Goal: Task Accomplishment & Management: Use online tool/utility

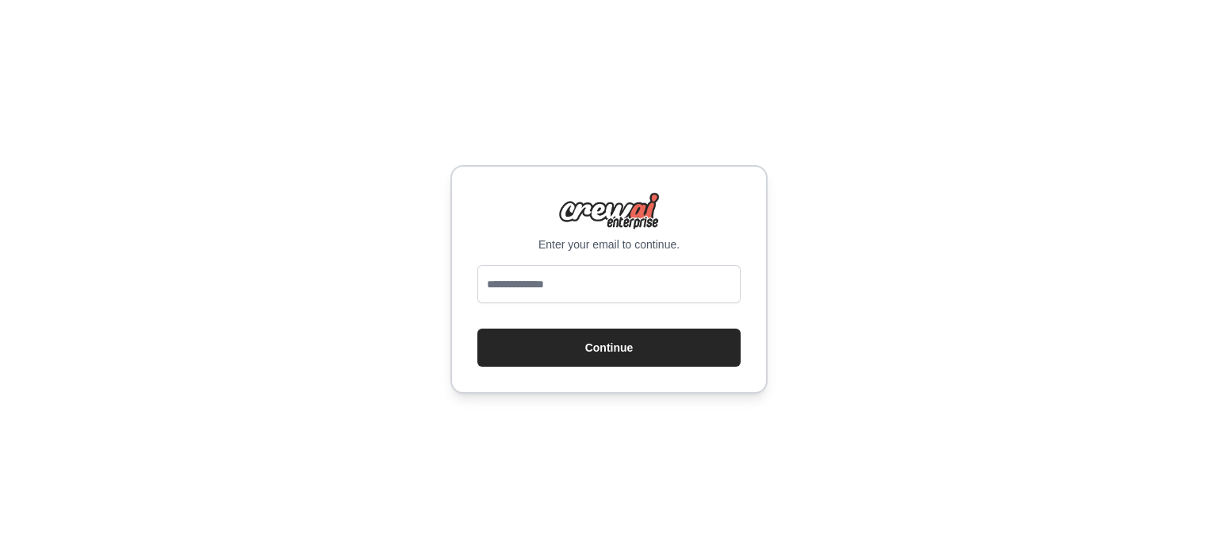
click at [634, 228] on img at bounding box center [609, 211] width 102 height 38
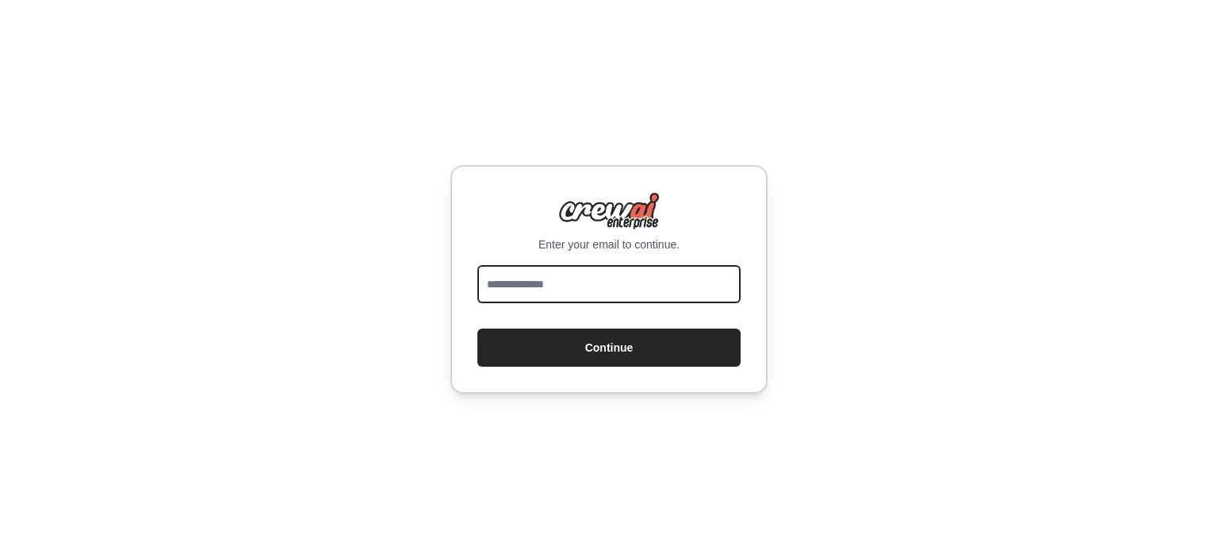
click at [588, 278] on input "email" at bounding box center [608, 284] width 263 height 38
type input "**********"
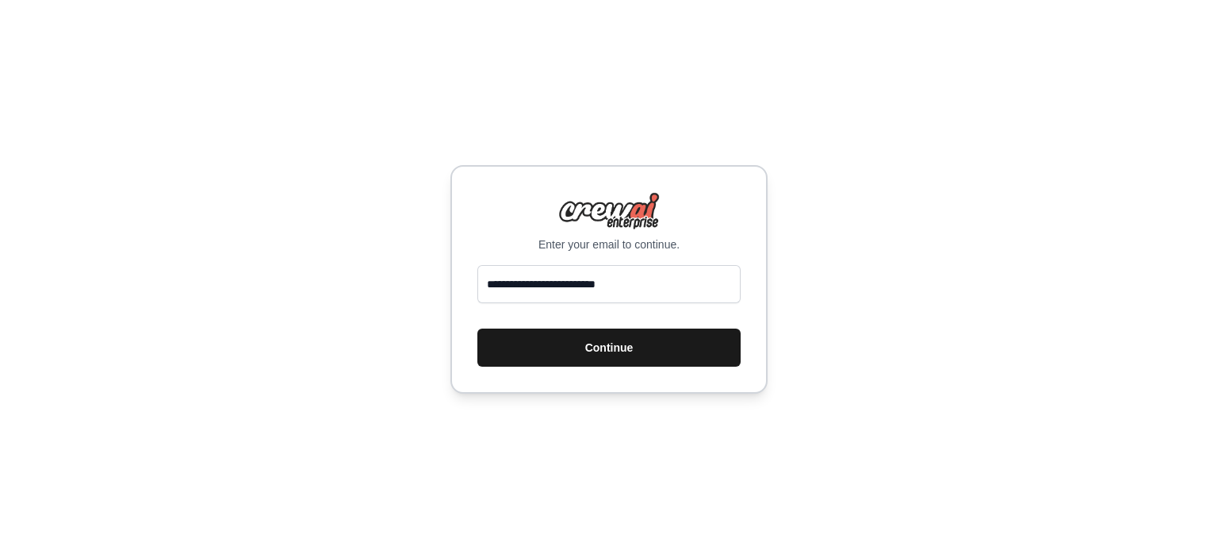
click at [600, 348] on button "Continue" at bounding box center [608, 347] width 263 height 38
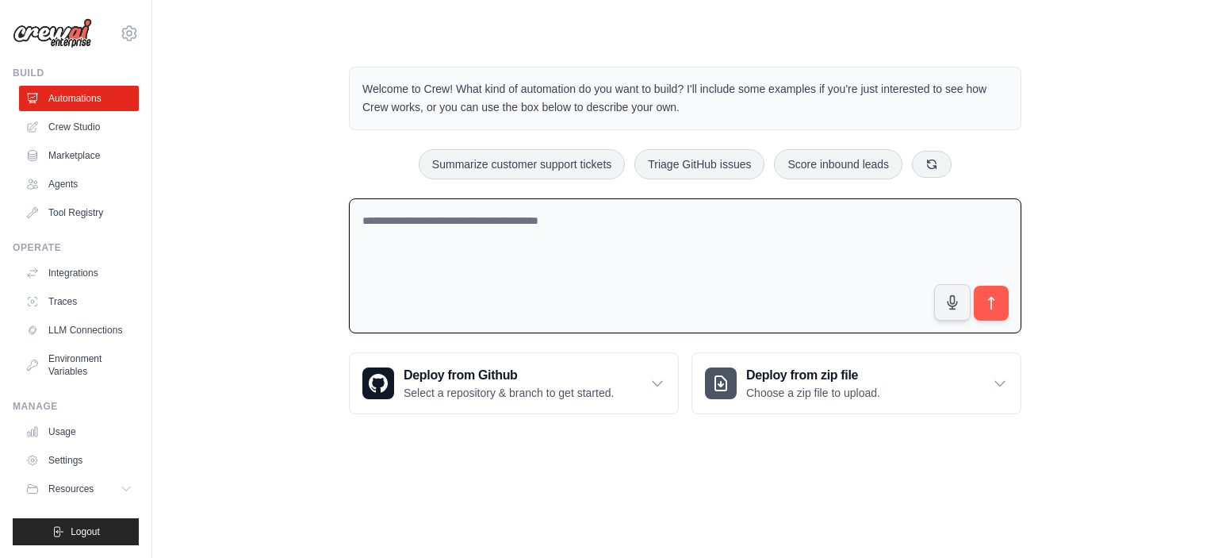
click at [506, 247] on textarea at bounding box center [685, 266] width 673 height 136
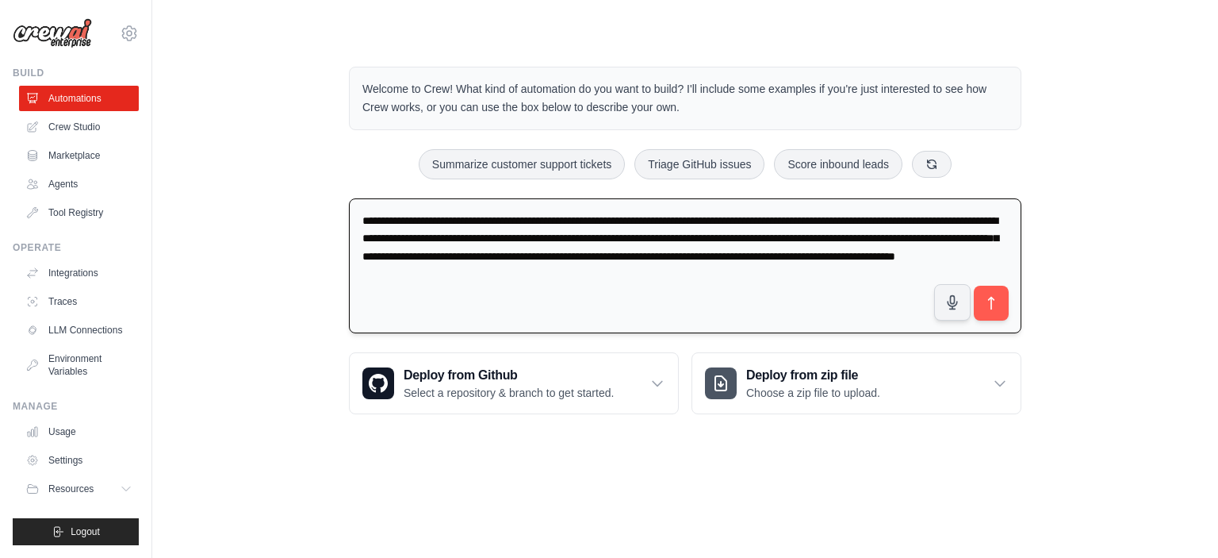
type textarea "**********"
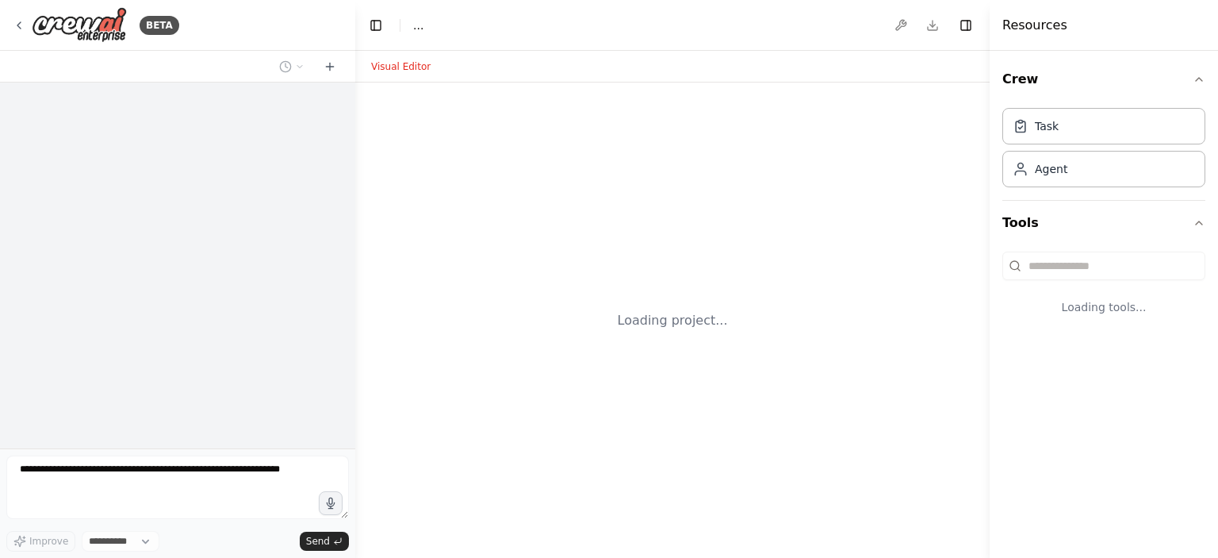
select select "****"
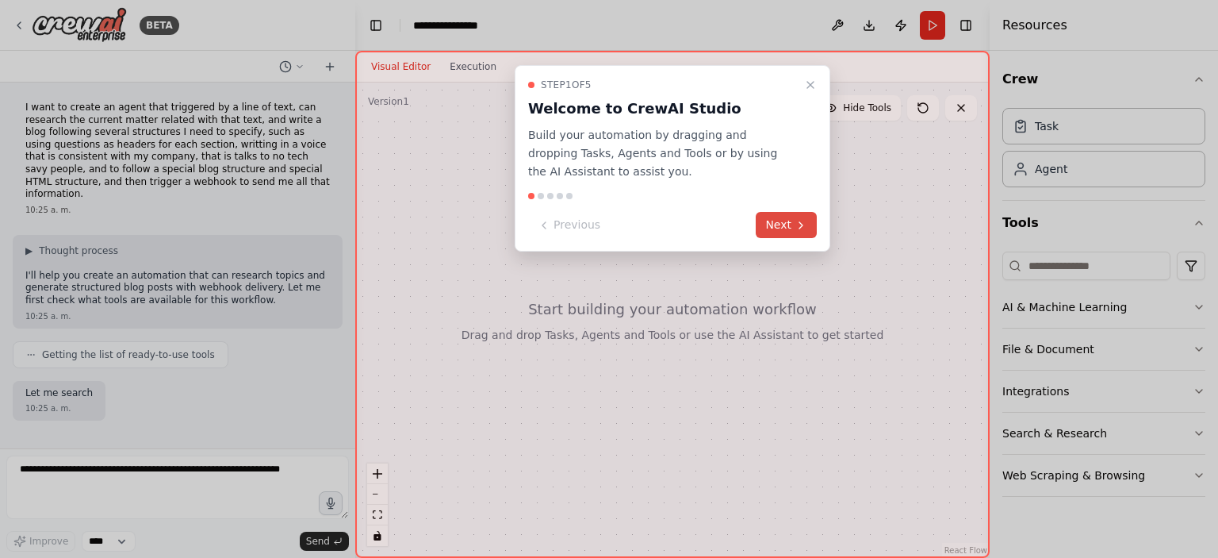
click at [779, 227] on button "Next" at bounding box center [786, 225] width 61 height 26
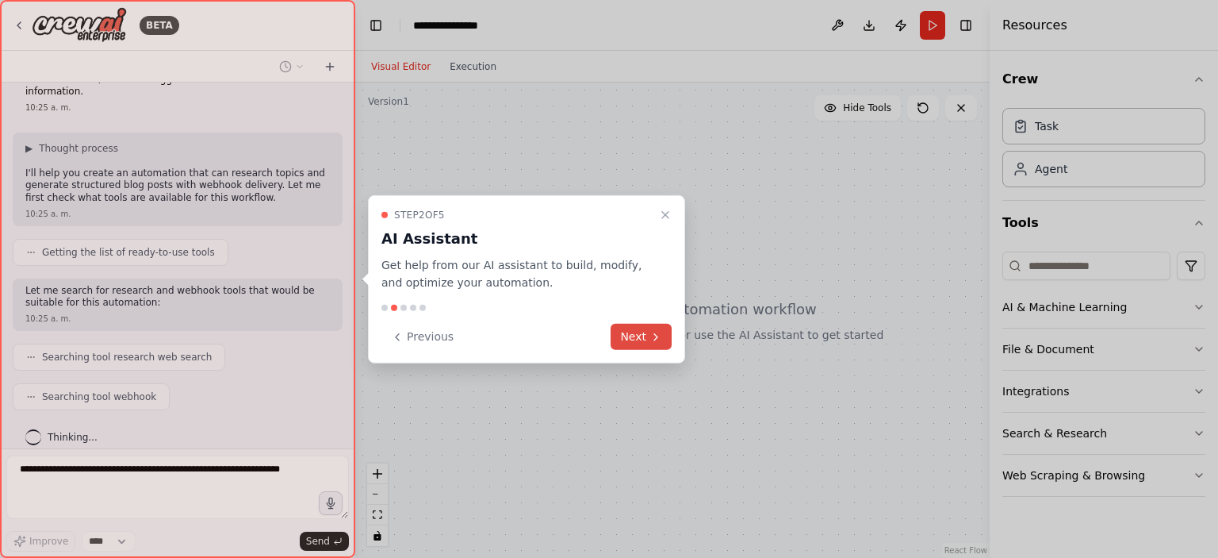
scroll to position [142, 0]
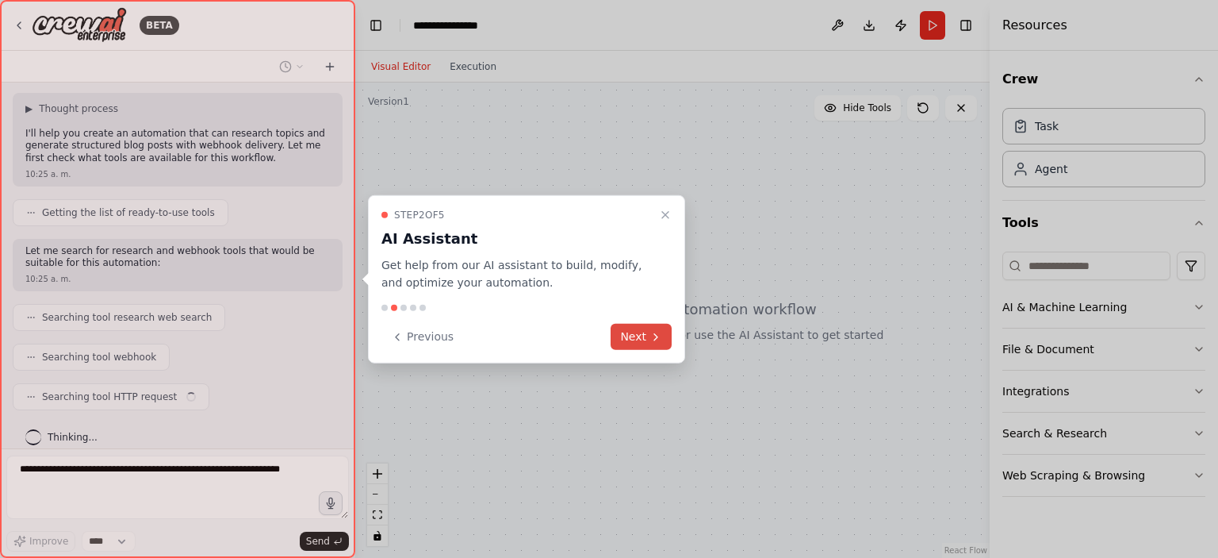
click at [646, 335] on button "Next" at bounding box center [641, 337] width 61 height 26
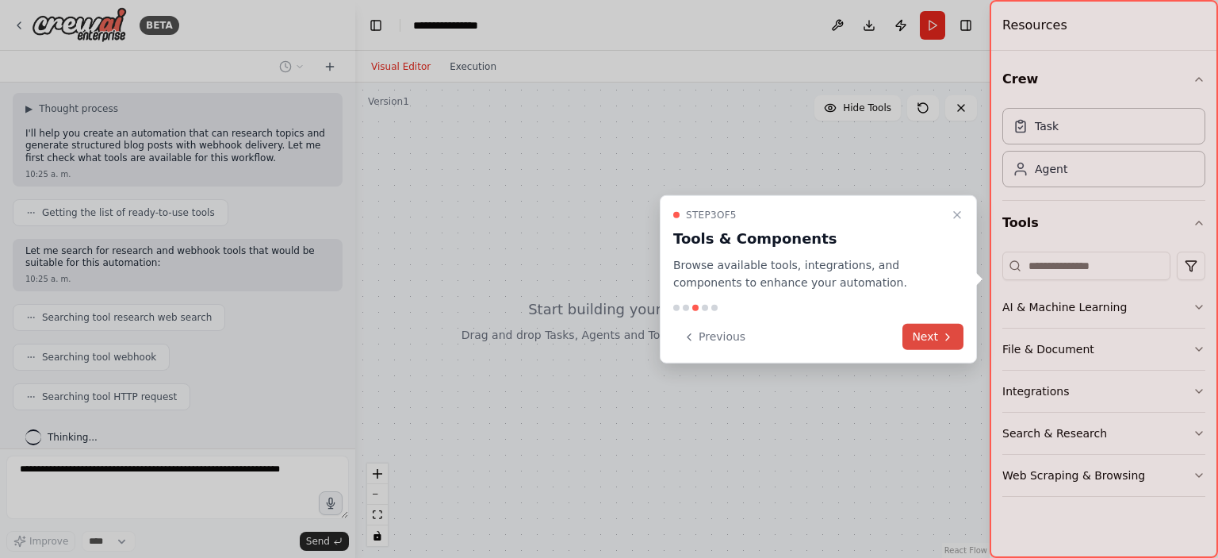
click at [935, 332] on button "Next" at bounding box center [933, 337] width 61 height 26
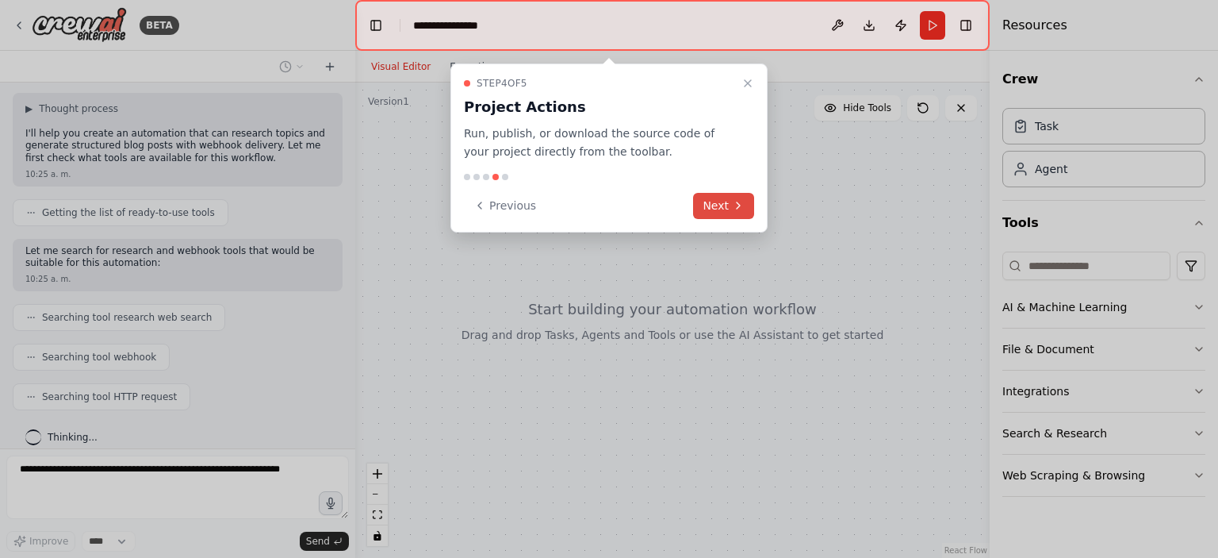
click at [728, 202] on button "Next" at bounding box center [723, 206] width 61 height 26
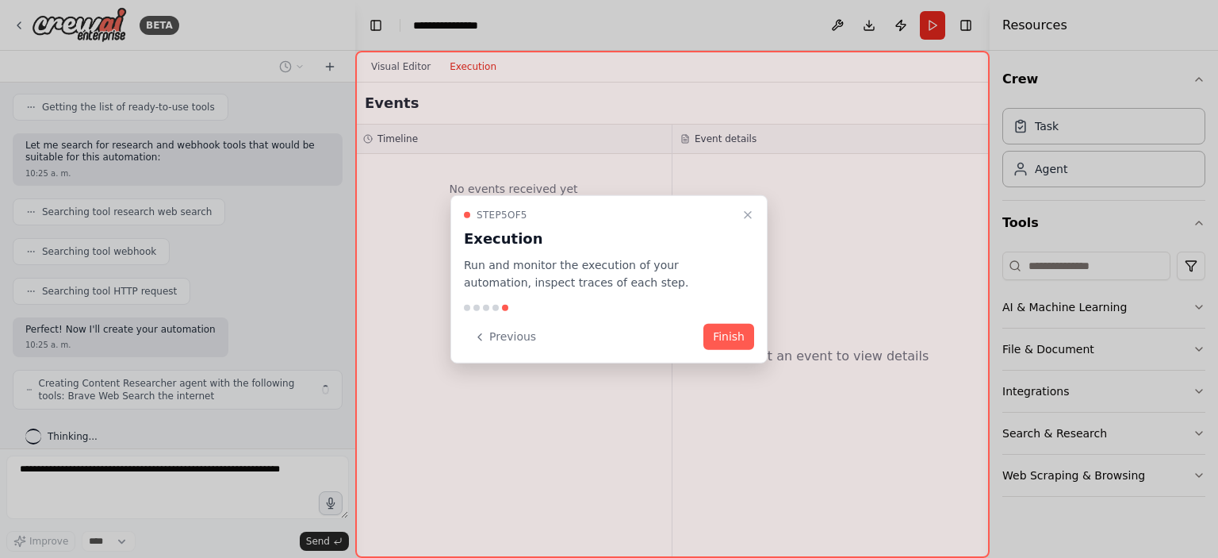
scroll to position [259, 0]
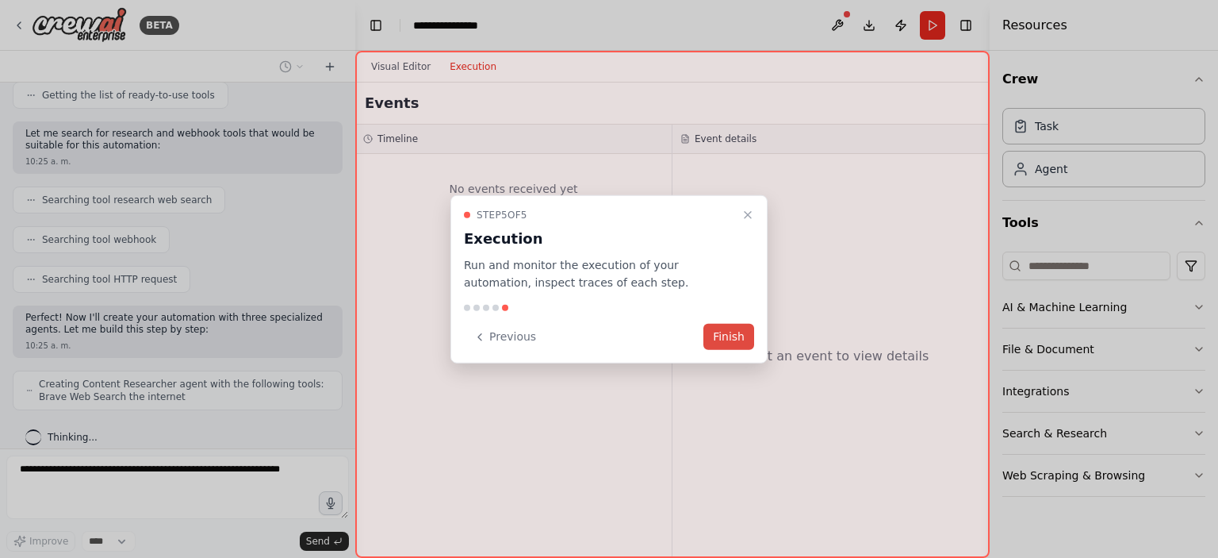
click at [734, 336] on button "Finish" at bounding box center [728, 337] width 51 height 26
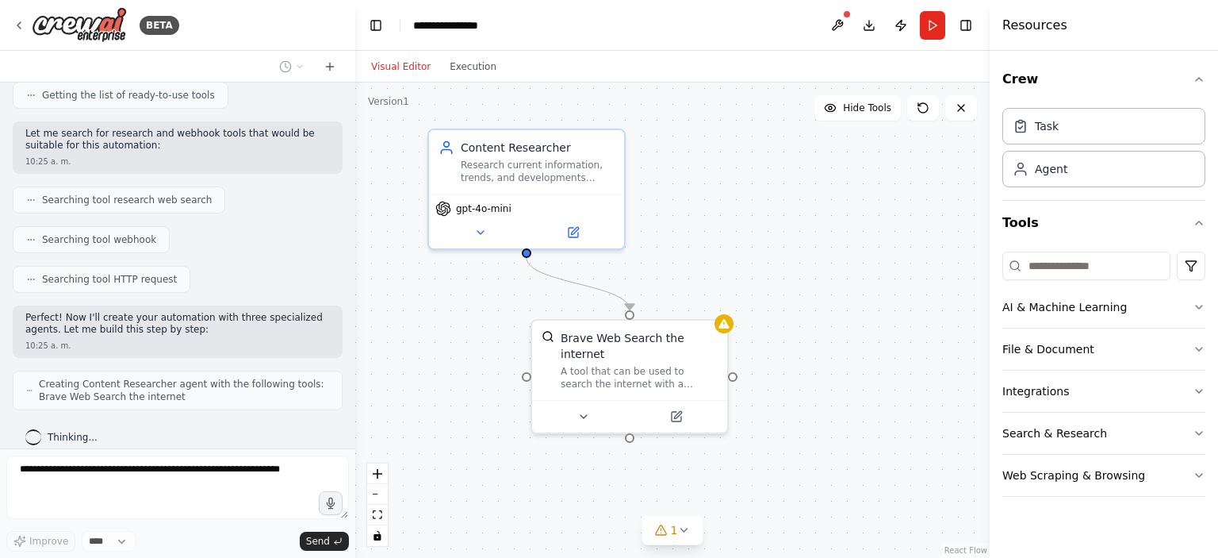
drag, startPoint x: 803, startPoint y: 282, endPoint x: 796, endPoint y: 248, distance: 34.1
click at [796, 248] on div ".deletable-edge-delete-btn { width: 20px; height: 20px; border: 0px solid #ffff…" at bounding box center [672, 319] width 634 height 475
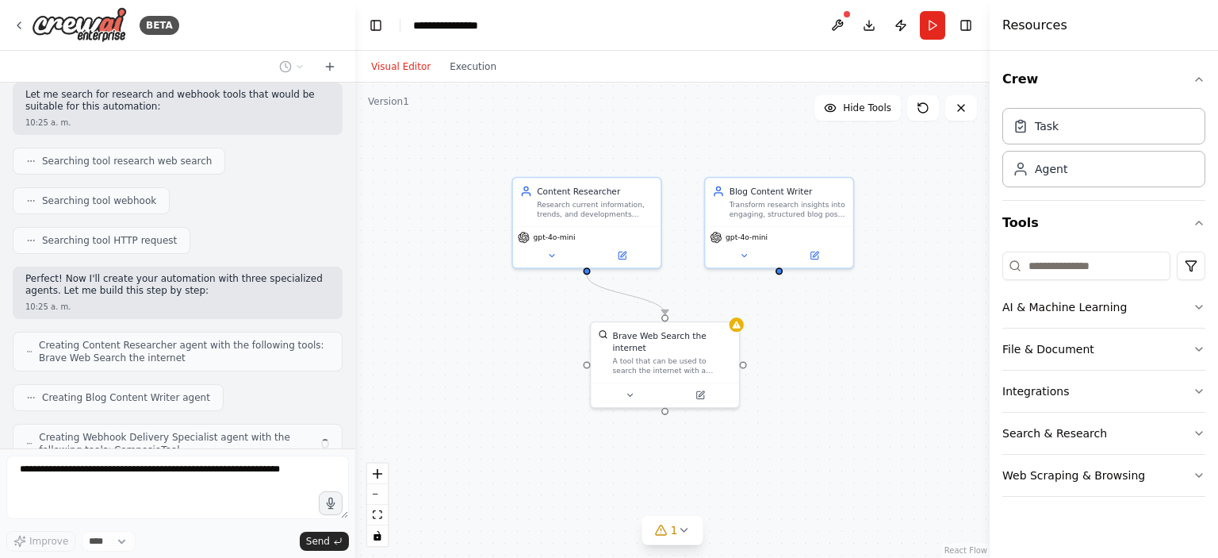
scroll to position [351, 0]
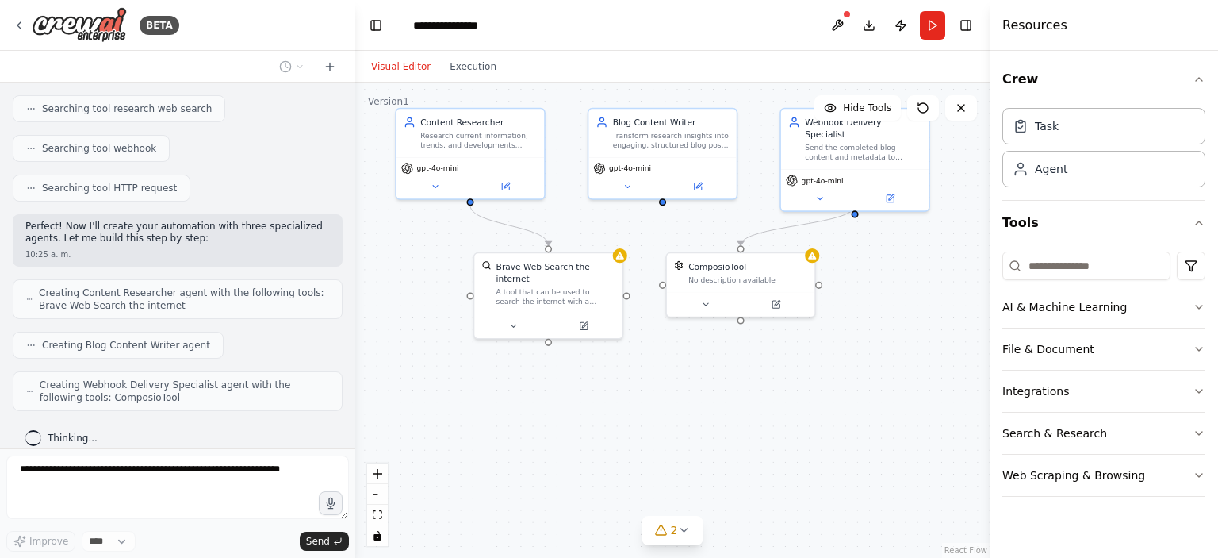
drag, startPoint x: 876, startPoint y: 431, endPoint x: 765, endPoint y: 372, distance: 124.9
click at [765, 372] on div ".deletable-edge-delete-btn { width: 20px; height: 20px; border: 0px solid #ffff…" at bounding box center [672, 319] width 634 height 475
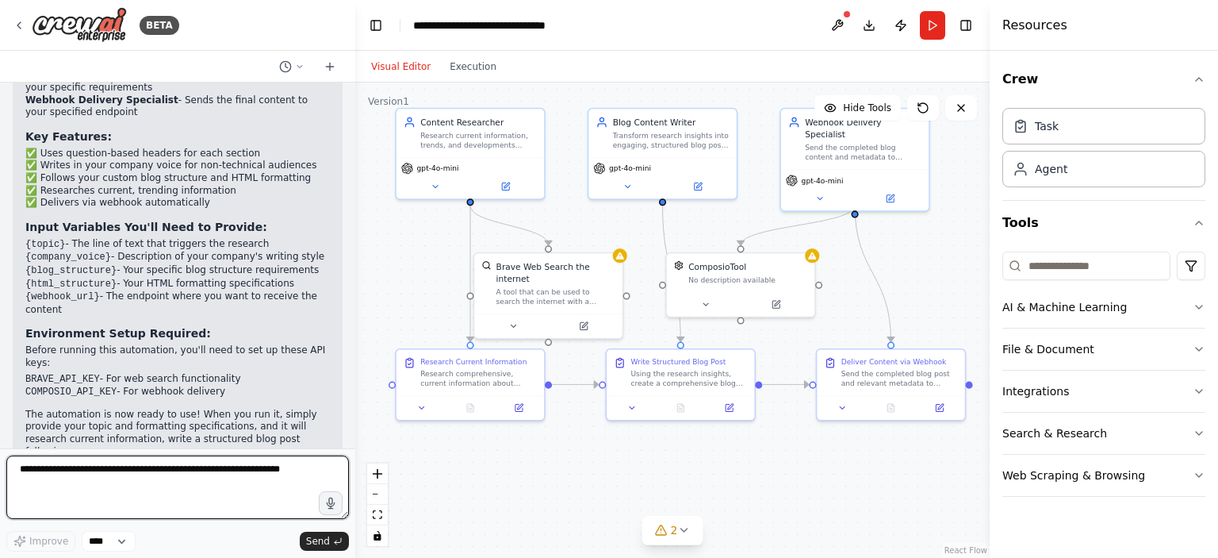
scroll to position [1208, 0]
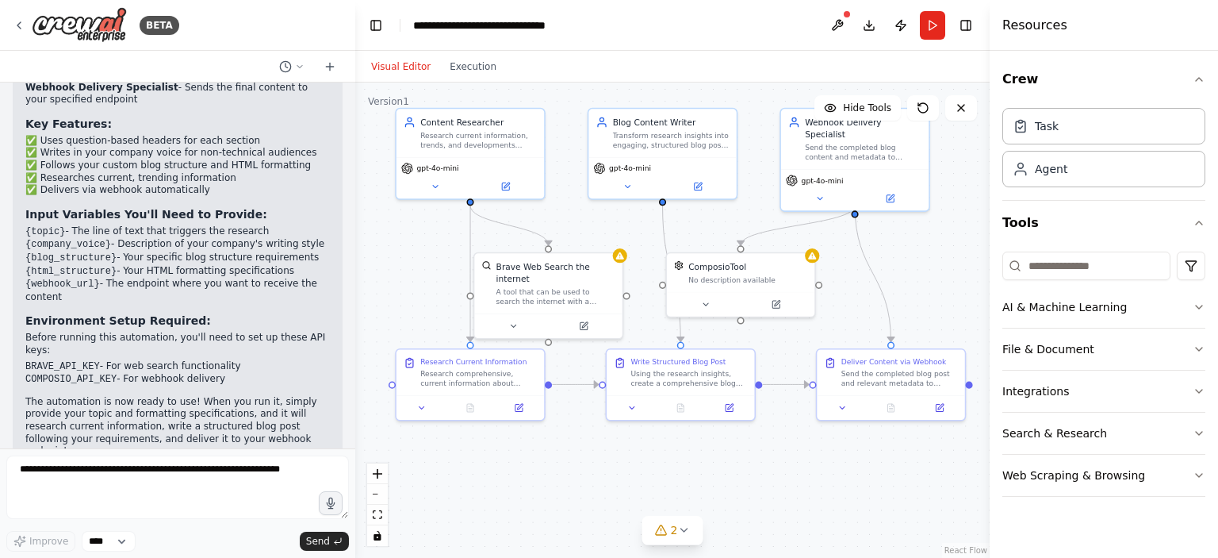
drag, startPoint x: 25, startPoint y: 338, endPoint x: 243, endPoint y: 332, distance: 218.2
click at [243, 332] on div "Your Automation is Ready! 🚀 I've created a complete Topic Research to Blog Auto…" at bounding box center [178, 213] width 330 height 531
drag, startPoint x: 48, startPoint y: 346, endPoint x: 203, endPoint y: 351, distance: 154.8
click at [203, 373] on li "COMPOSIO_API_KEY - For webhook delivery" at bounding box center [177, 379] width 305 height 13
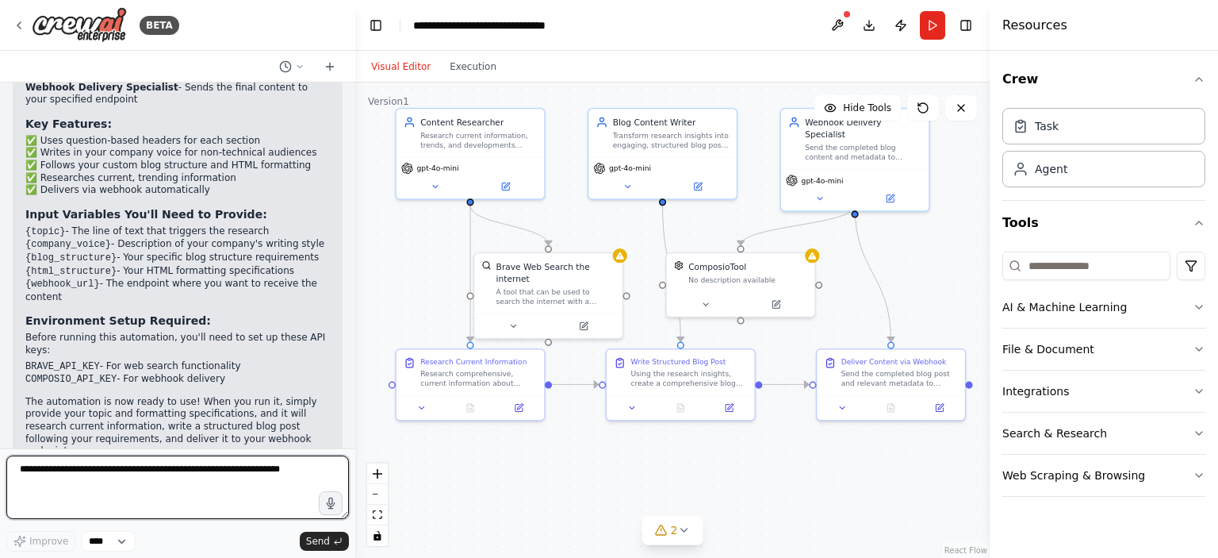
click at [159, 468] on textarea at bounding box center [177, 486] width 343 height 63
type textarea "**********"
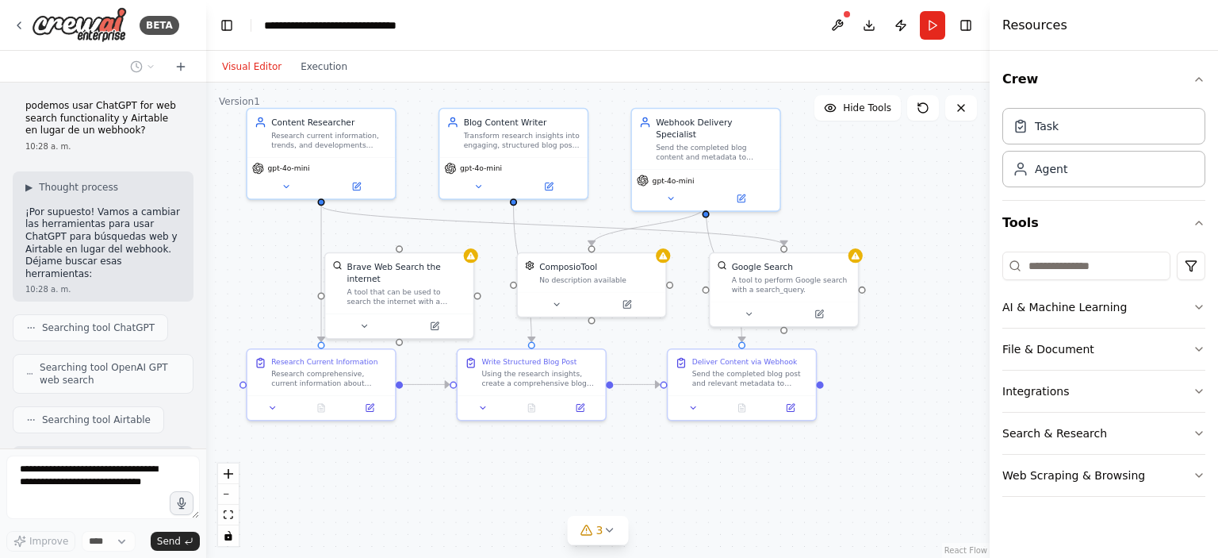
scroll to position [2358, 0]
drag, startPoint x: 355, startPoint y: 135, endPoint x: 205, endPoint y: 117, distance: 150.1
click at [205, 117] on div "BETA I want to create an agent that triggered by a line of text, can research t…" at bounding box center [609, 279] width 1218 height 558
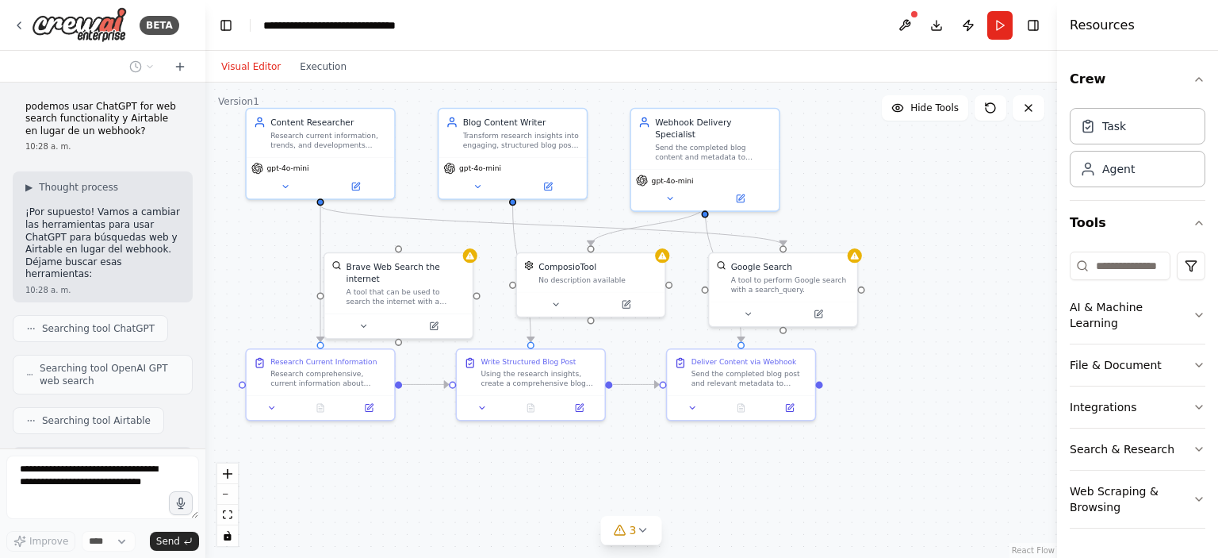
drag, startPoint x: 990, startPoint y: 125, endPoint x: 1057, endPoint y: 120, distance: 67.6
click at [1057, 120] on div at bounding box center [1060, 279] width 6 height 558
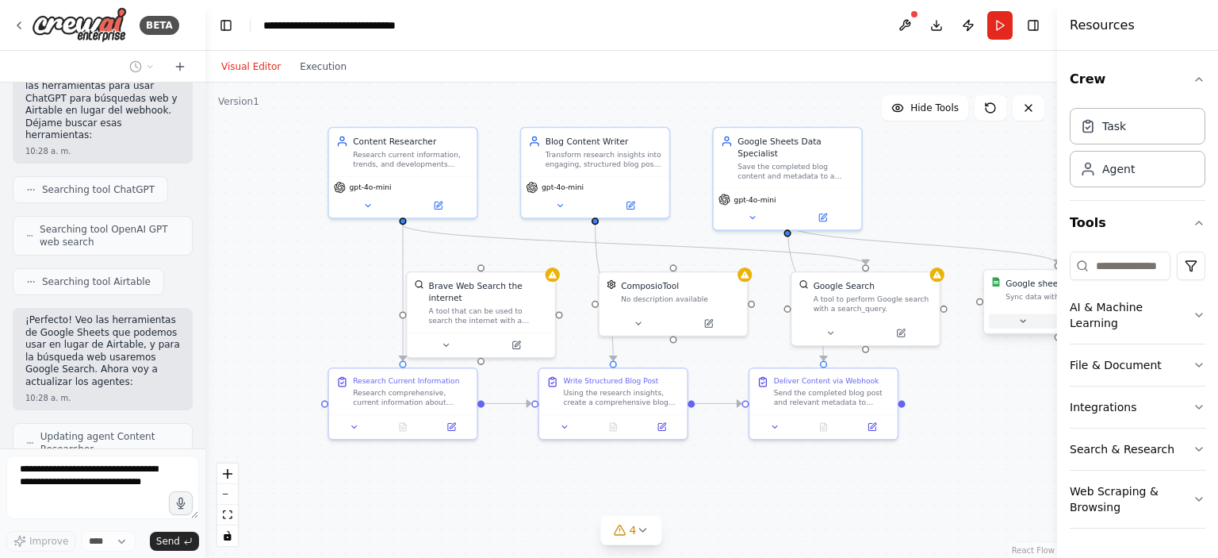
drag, startPoint x: 933, startPoint y: 303, endPoint x: 995, endPoint y: 313, distance: 63.5
click at [995, 313] on div ".deletable-edge-delete-btn { width: 20px; height: 20px; border: 0px solid #ffff…" at bounding box center [631, 319] width 852 height 475
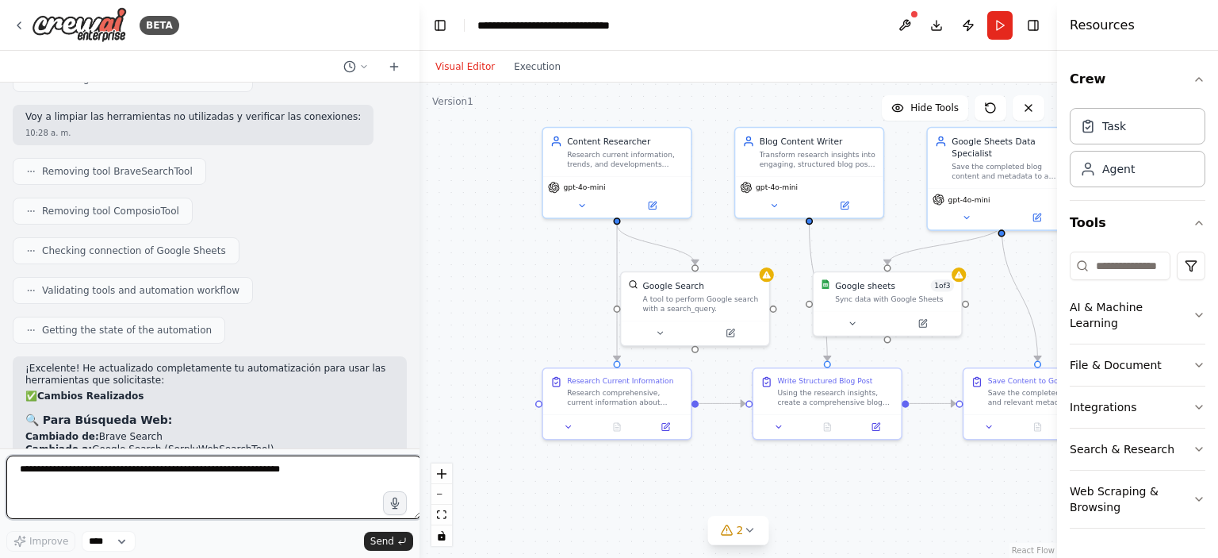
scroll to position [2237, 0]
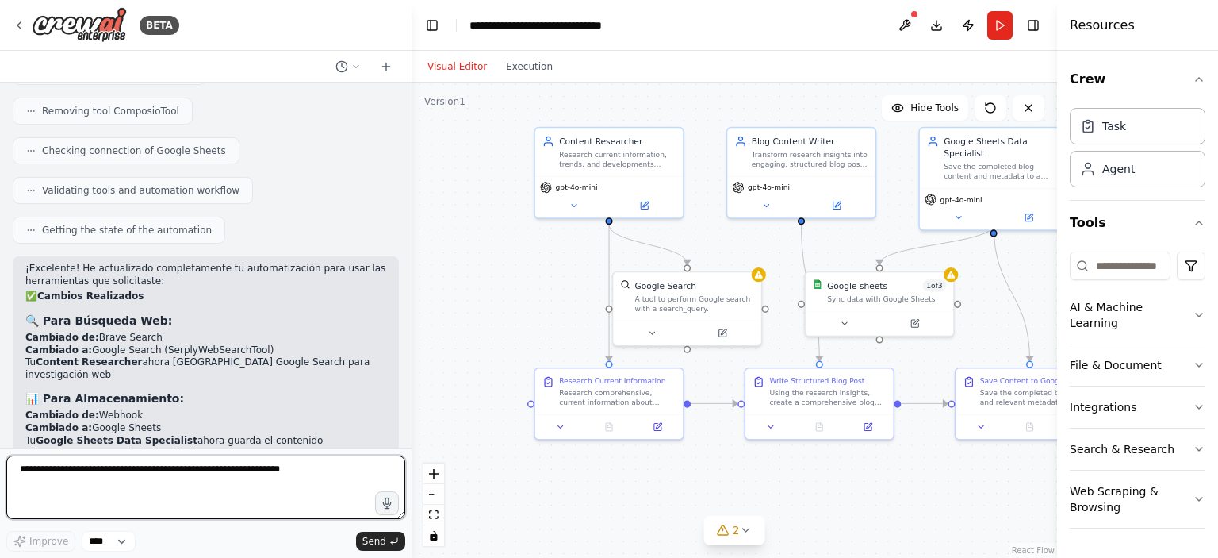
drag, startPoint x: 203, startPoint y: 245, endPoint x: 412, endPoint y: 263, distance: 209.4
click at [412, 263] on div "BETA I want to create an agent that triggered by a line of text, can research t…" at bounding box center [609, 279] width 1218 height 558
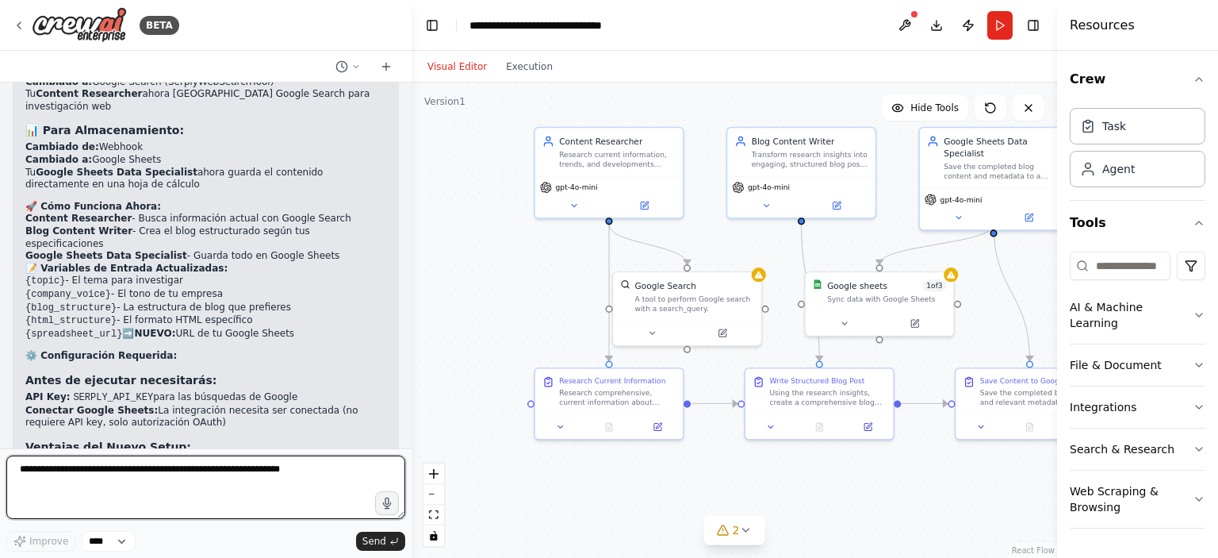
scroll to position [2522, 0]
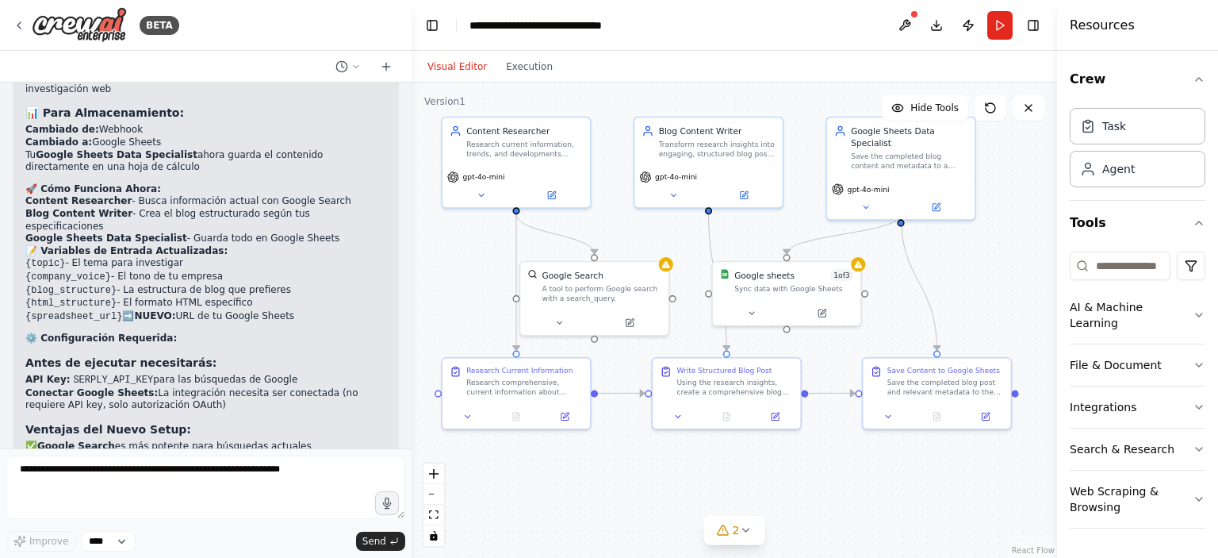
drag, startPoint x: 516, startPoint y: 303, endPoint x: 423, endPoint y: 293, distance: 93.4
click at [423, 293] on div ".deletable-edge-delete-btn { width: 20px; height: 20px; border: 0px solid #ffff…" at bounding box center [735, 319] width 646 height 475
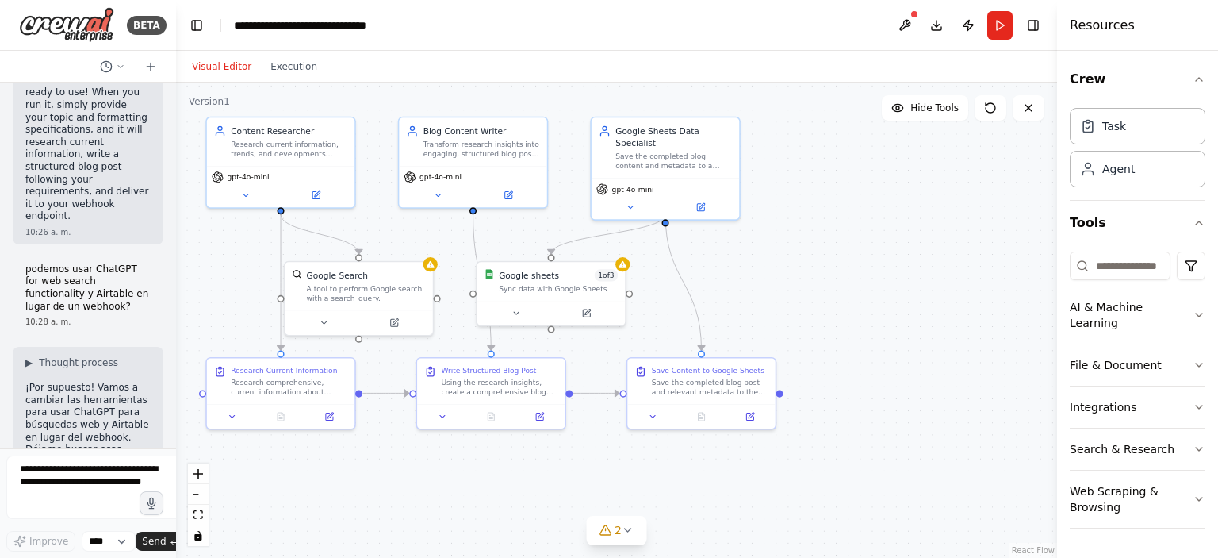
scroll to position [4717, 0]
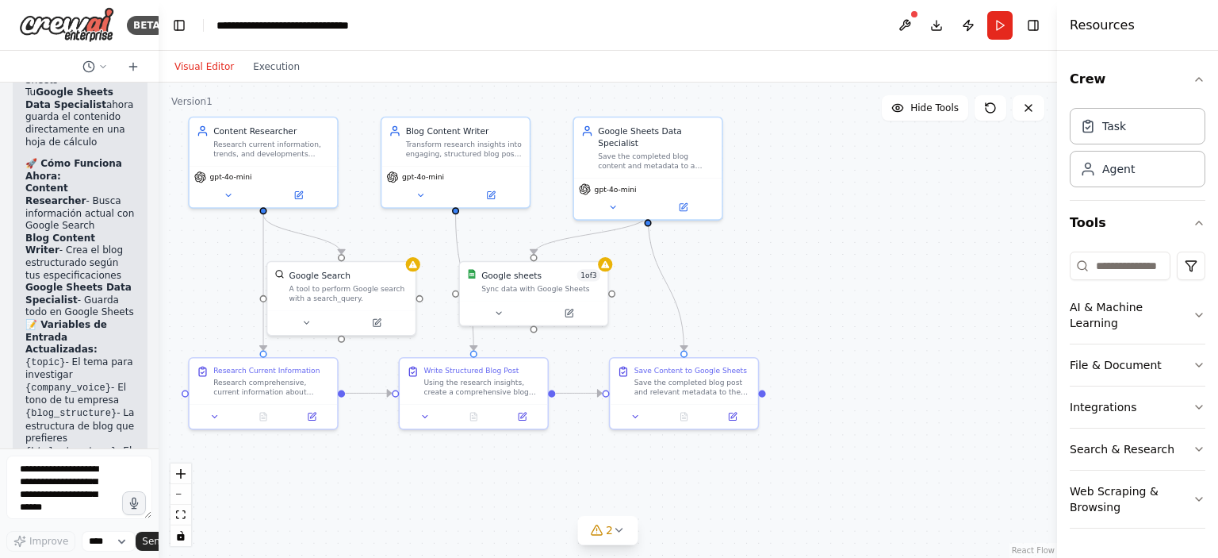
drag, startPoint x: 408, startPoint y: 281, endPoint x: 111, endPoint y: 251, distance: 298.9
click at [111, 251] on div "BETA I want to create an agent that triggered by a line of text, can research t…" at bounding box center [79, 279] width 159 height 558
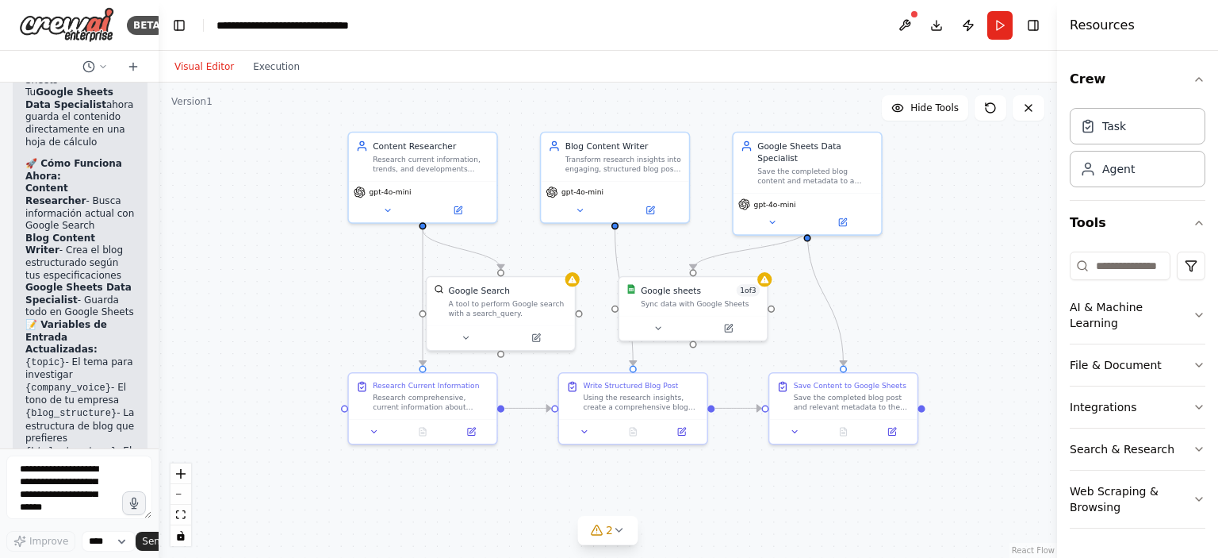
drag, startPoint x: 834, startPoint y: 278, endPoint x: 923, endPoint y: 284, distance: 89.0
click at [923, 284] on div ".deletable-edge-delete-btn { width: 20px; height: 20px; border: 0px solid #ffff…" at bounding box center [608, 319] width 899 height 475
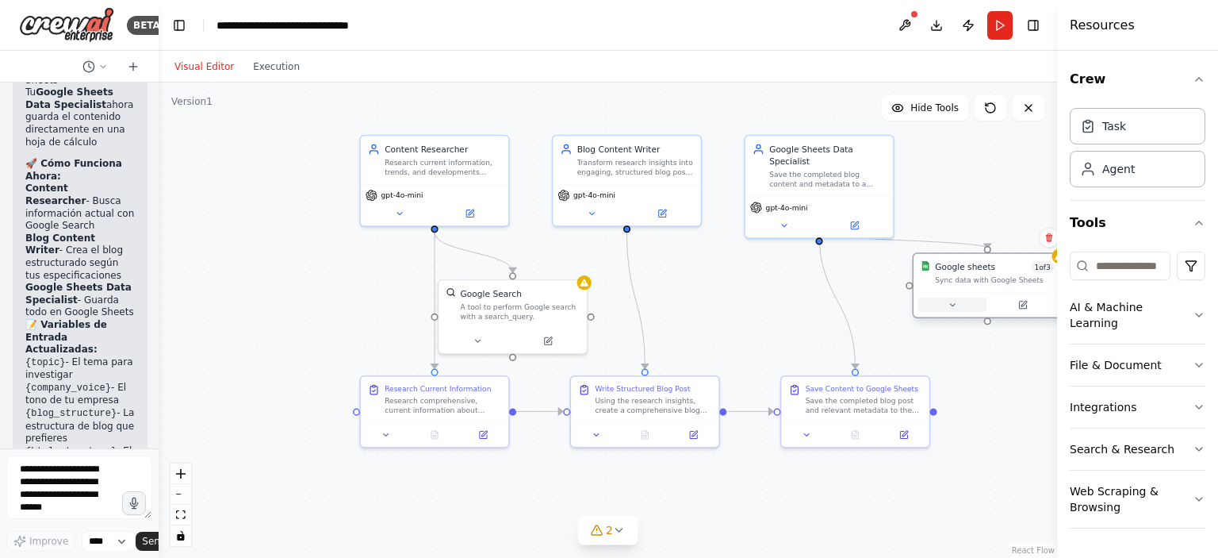
drag, startPoint x: 660, startPoint y: 319, endPoint x: 941, endPoint y: 301, distance: 282.1
click at [941, 301] on div at bounding box center [988, 304] width 148 height 25
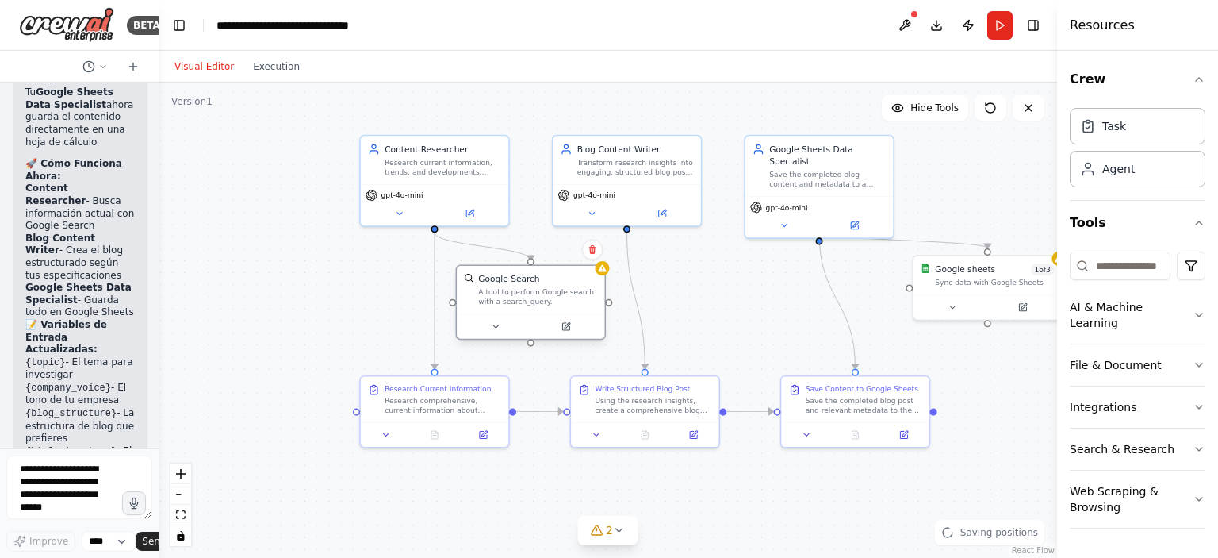
drag, startPoint x: 508, startPoint y: 308, endPoint x: 518, endPoint y: 302, distance: 11.7
click at [518, 302] on div "A tool to perform Google search with a search_query." at bounding box center [537, 296] width 119 height 19
click at [466, 172] on div "Research current information, trends, and developments related to {topic} to pr…" at bounding box center [443, 164] width 117 height 19
click at [95, 470] on textarea at bounding box center [79, 486] width 146 height 63
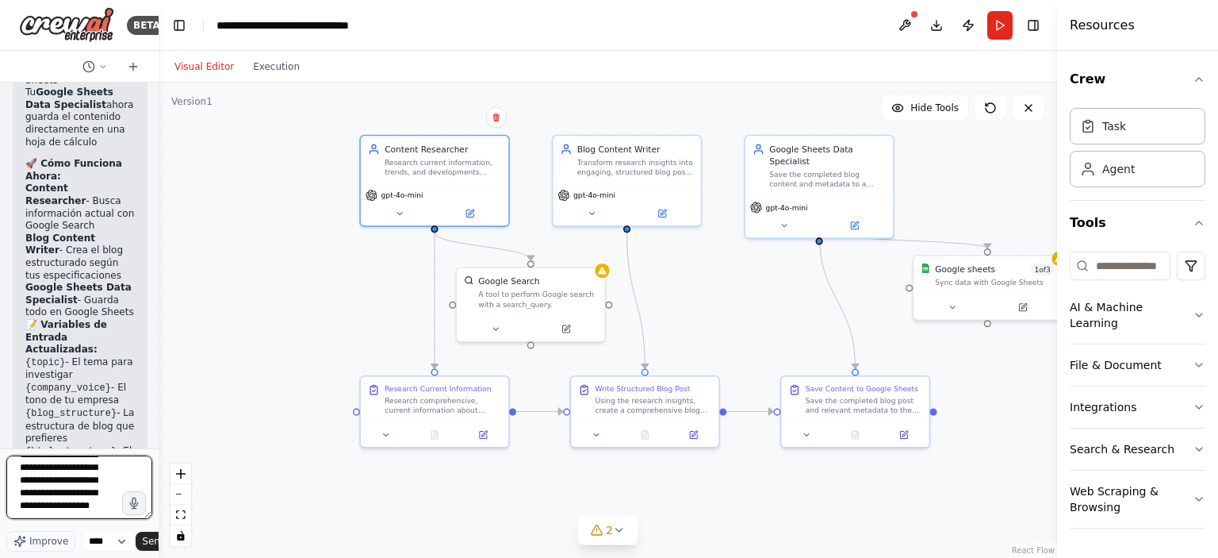
scroll to position [261, 0]
type textarea "**********"
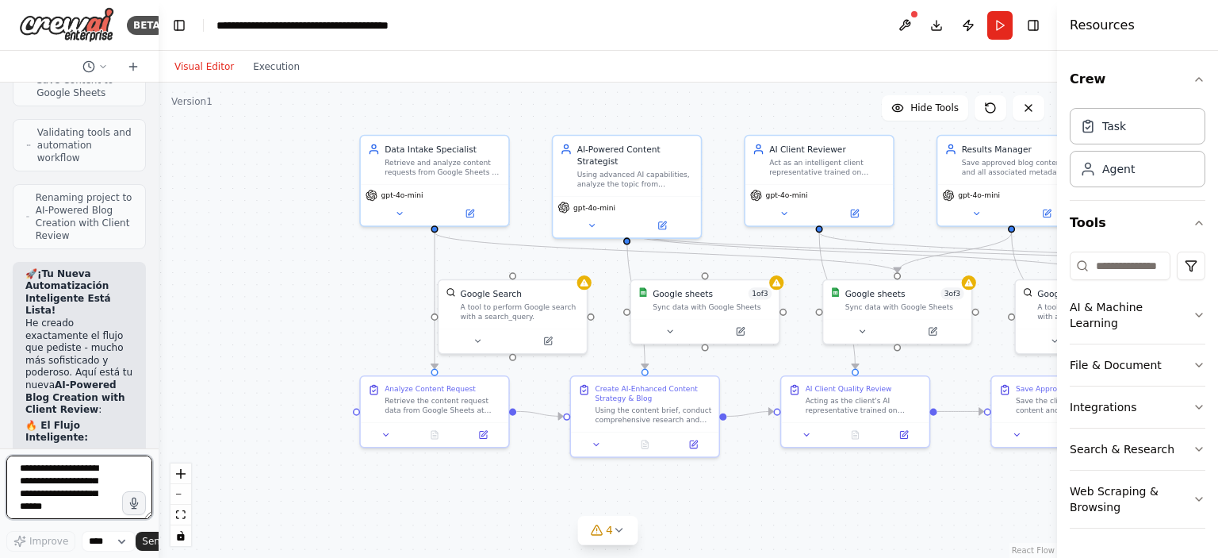
scroll to position [8126, 0]
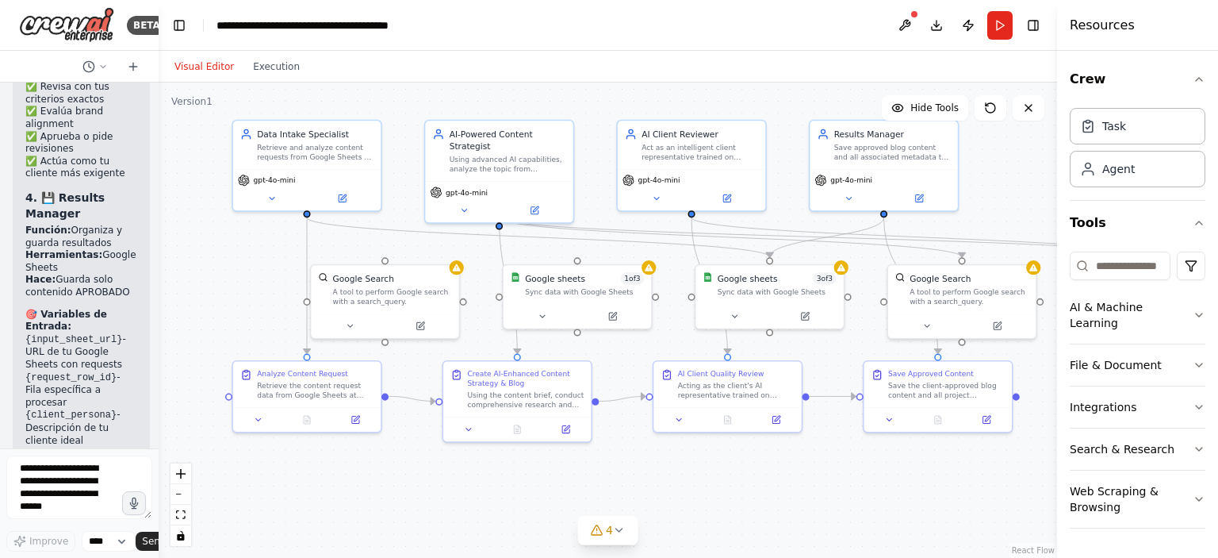
drag, startPoint x: 416, startPoint y: 293, endPoint x: 289, endPoint y: 278, distance: 128.6
click at [289, 278] on div ".deletable-edge-delete-btn { width: 20px; height: 20px; border: 0px solid #ffff…" at bounding box center [608, 319] width 899 height 475
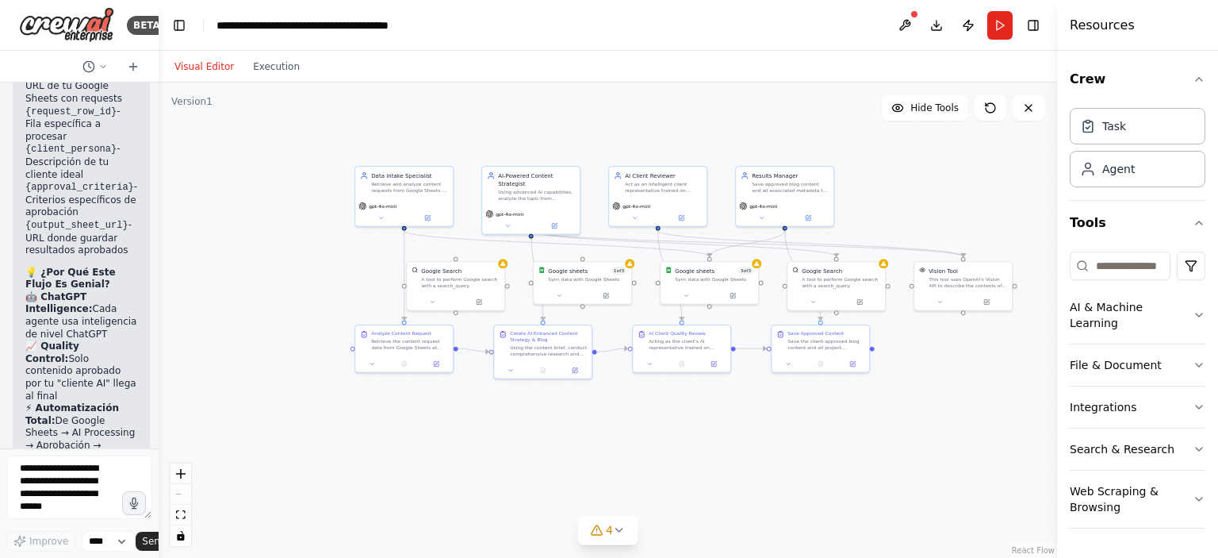
drag, startPoint x: 282, startPoint y: 291, endPoint x: 366, endPoint y: 274, distance: 85.1
click at [366, 274] on div ".deletable-edge-delete-btn { width: 20px; height: 20px; border: 0px solid #ffff…" at bounding box center [608, 319] width 899 height 475
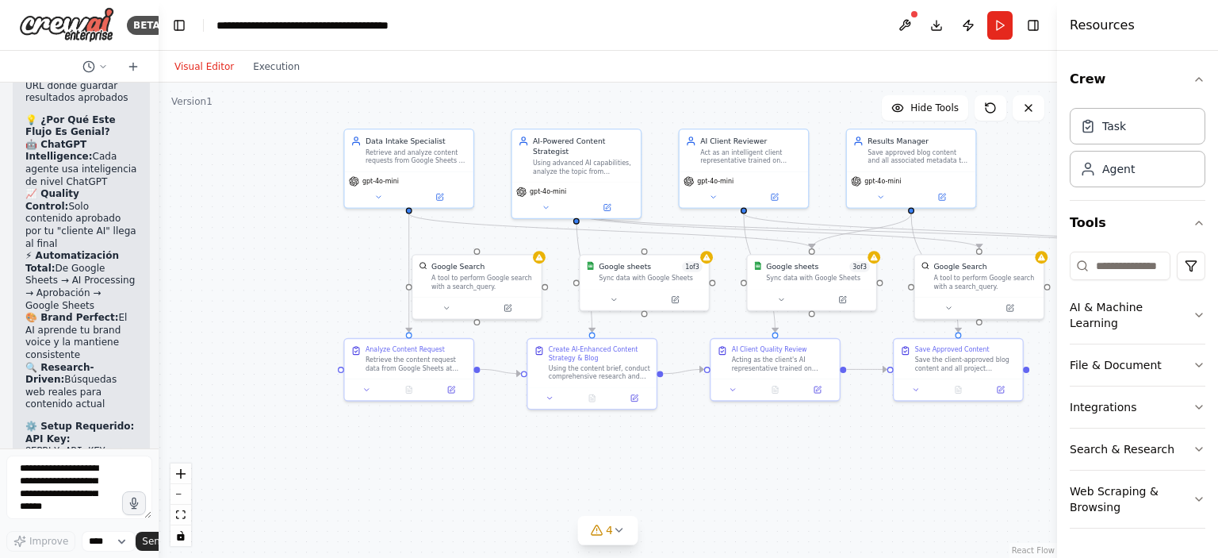
scroll to position [9428, 0]
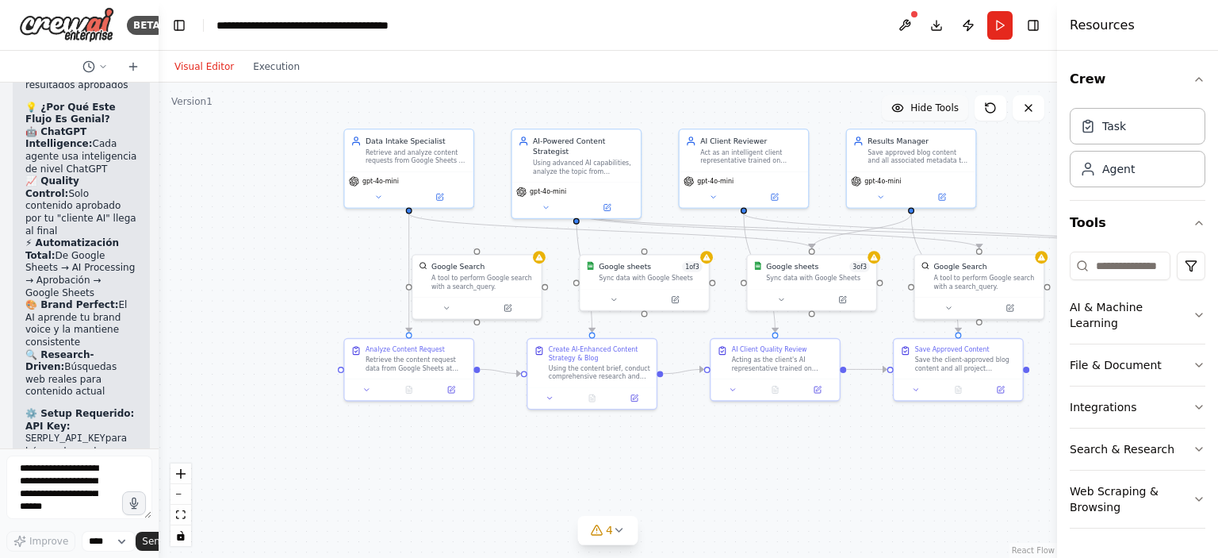
click at [940, 113] on span "Hide Tools" at bounding box center [934, 108] width 48 height 13
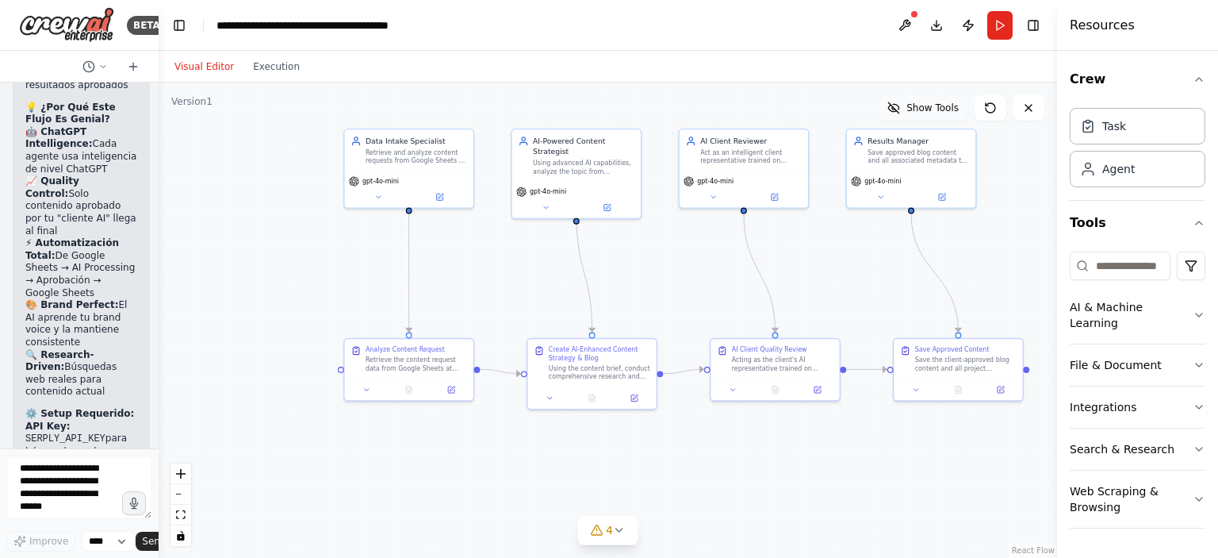
click at [940, 110] on span "Show Tools" at bounding box center [933, 108] width 52 height 13
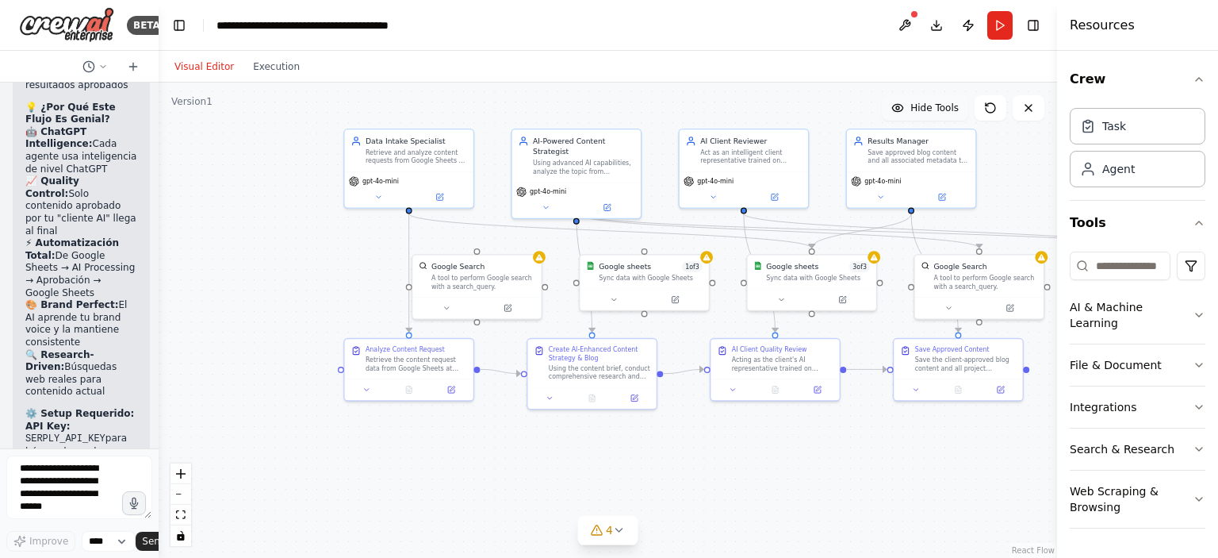
click at [940, 105] on span "Hide Tools" at bounding box center [934, 108] width 48 height 13
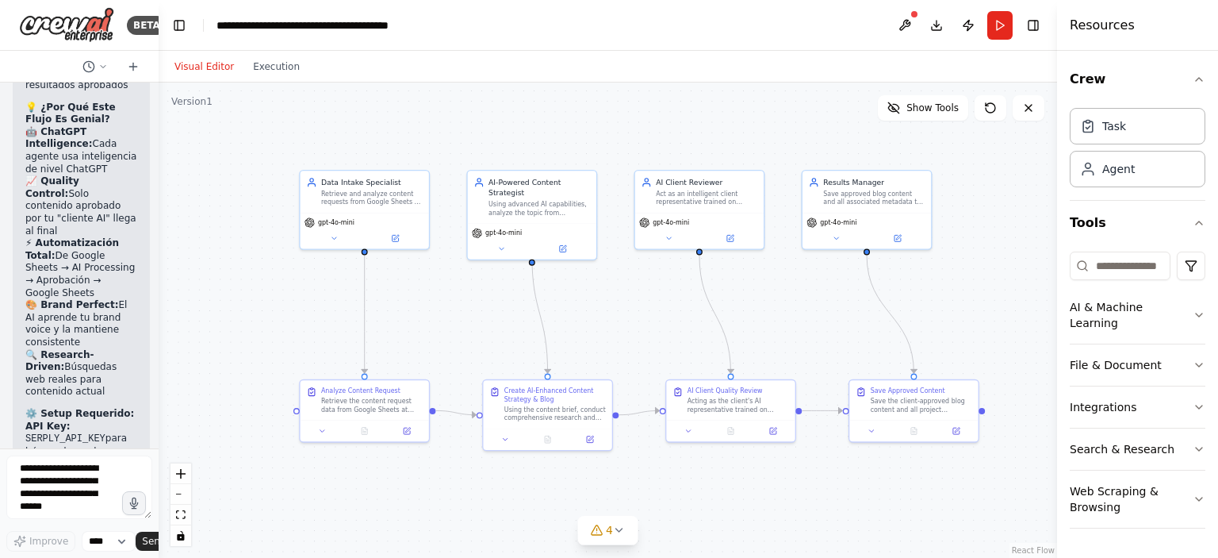
drag, startPoint x: 891, startPoint y: 284, endPoint x: 847, endPoint y: 325, distance: 60.6
click at [847, 325] on div ".deletable-edge-delete-btn { width: 20px; height: 20px; border: 0px solid #ffff…" at bounding box center [608, 319] width 899 height 475
click at [1106, 167] on div "Agent" at bounding box center [1118, 168] width 33 height 16
click at [1136, 171] on div "Agent" at bounding box center [1138, 168] width 136 height 36
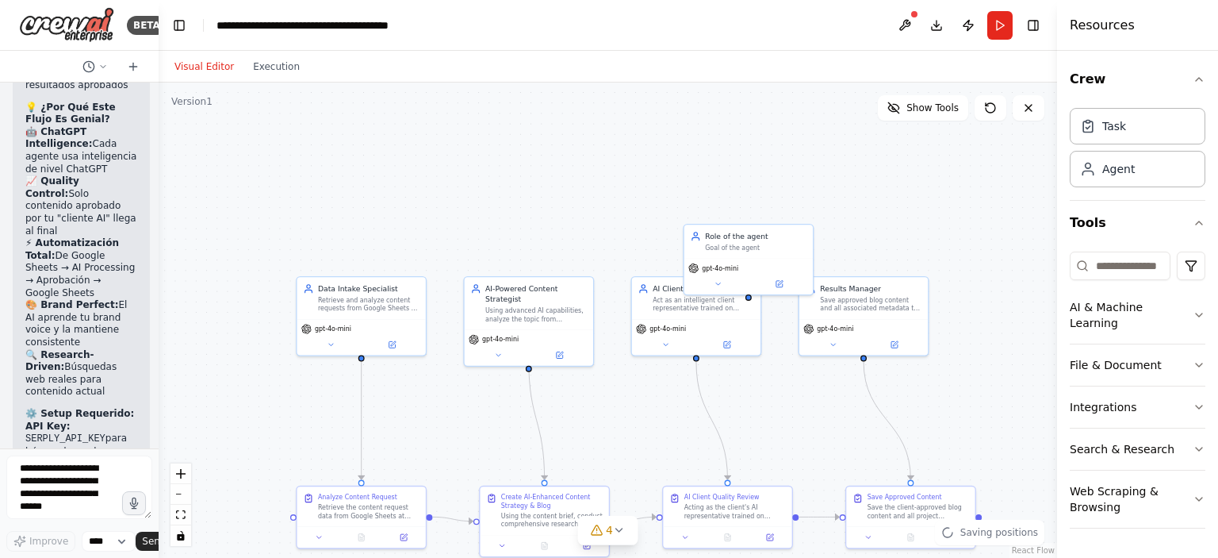
drag, startPoint x: 864, startPoint y: 137, endPoint x: 850, endPoint y: 247, distance: 110.3
click at [861, 244] on div ".deletable-edge-delete-btn { width: 20px; height: 20px; border: 0px solid #ffff…" at bounding box center [608, 319] width 899 height 475
drag, startPoint x: 729, startPoint y: 251, endPoint x: 539, endPoint y: 136, distance: 222.4
click at [539, 136] on div "Role of the agent Goal of the agent" at bounding box center [560, 124] width 128 height 33
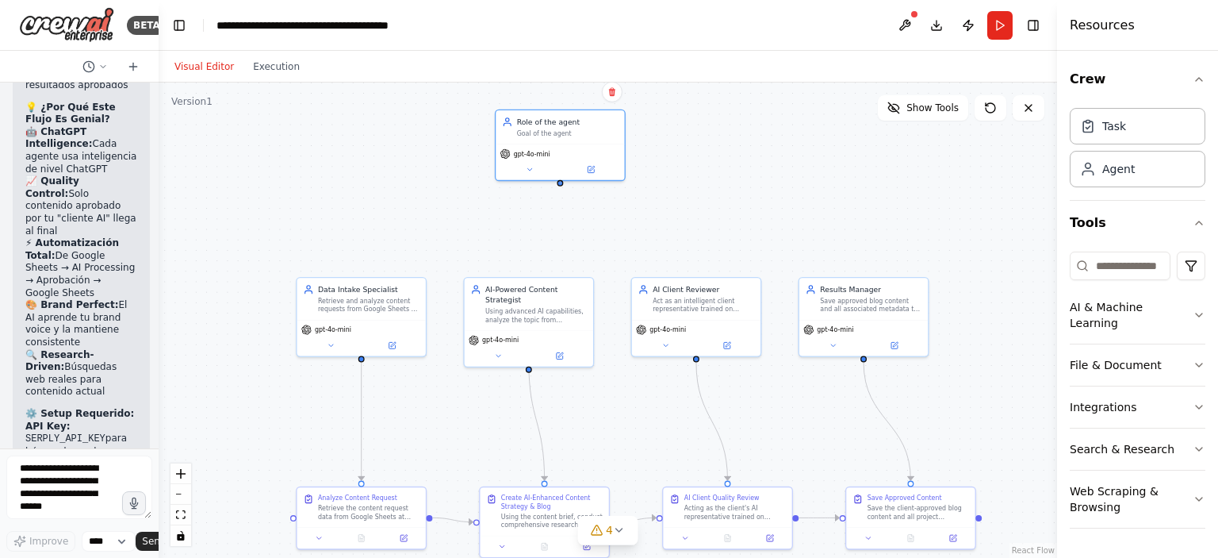
click at [561, 184] on div ".deletable-edge-delete-btn { width: 20px; height: 20px; border: 0px solid #ffff…" at bounding box center [608, 319] width 899 height 475
click at [561, 186] on div ".deletable-edge-delete-btn { width: 20px; height: 20px; border: 0px solid #ffff…" at bounding box center [608, 319] width 899 height 475
